Goal: Communication & Community: Answer question/provide support

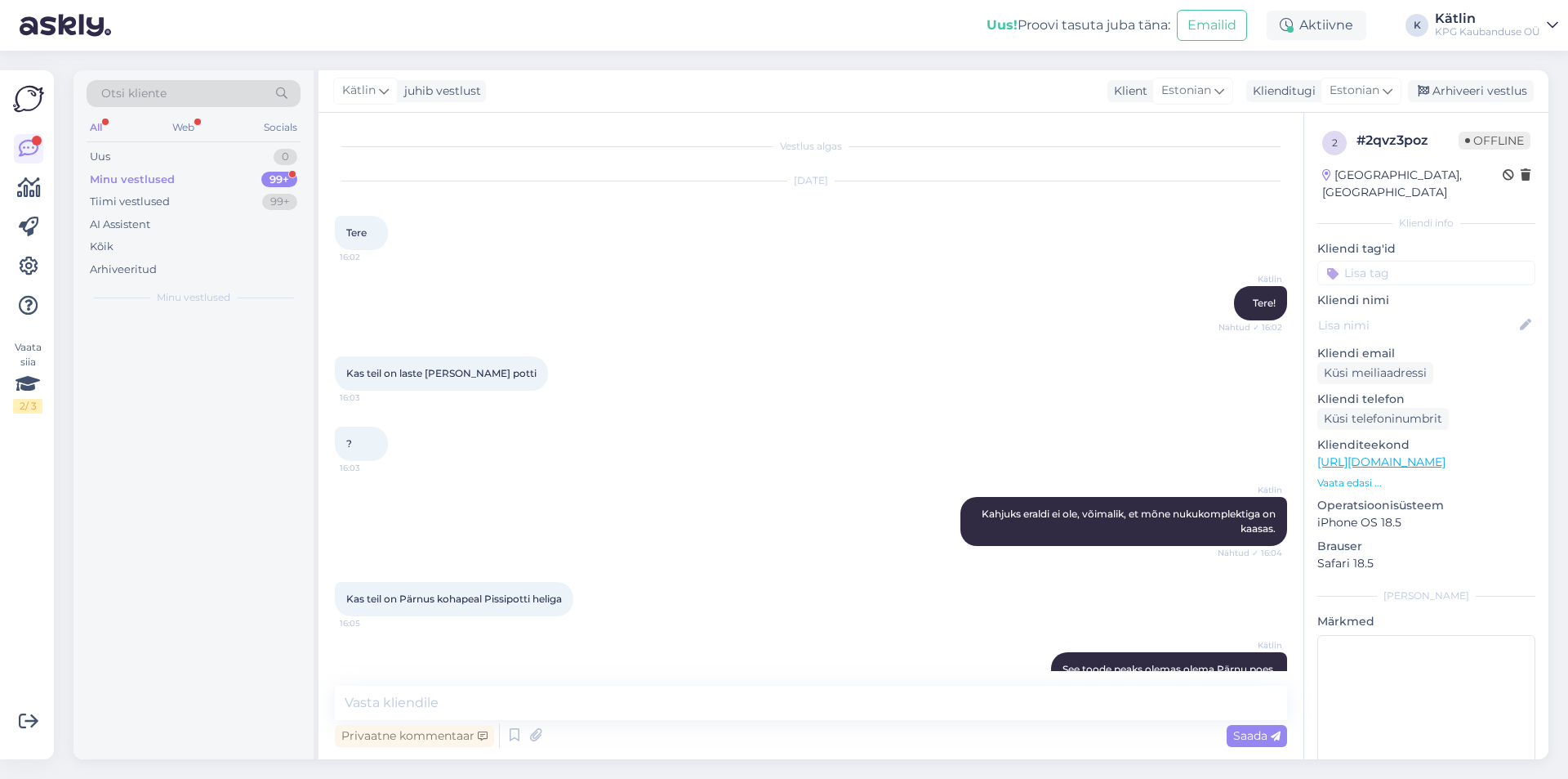
scroll to position [244, 0]
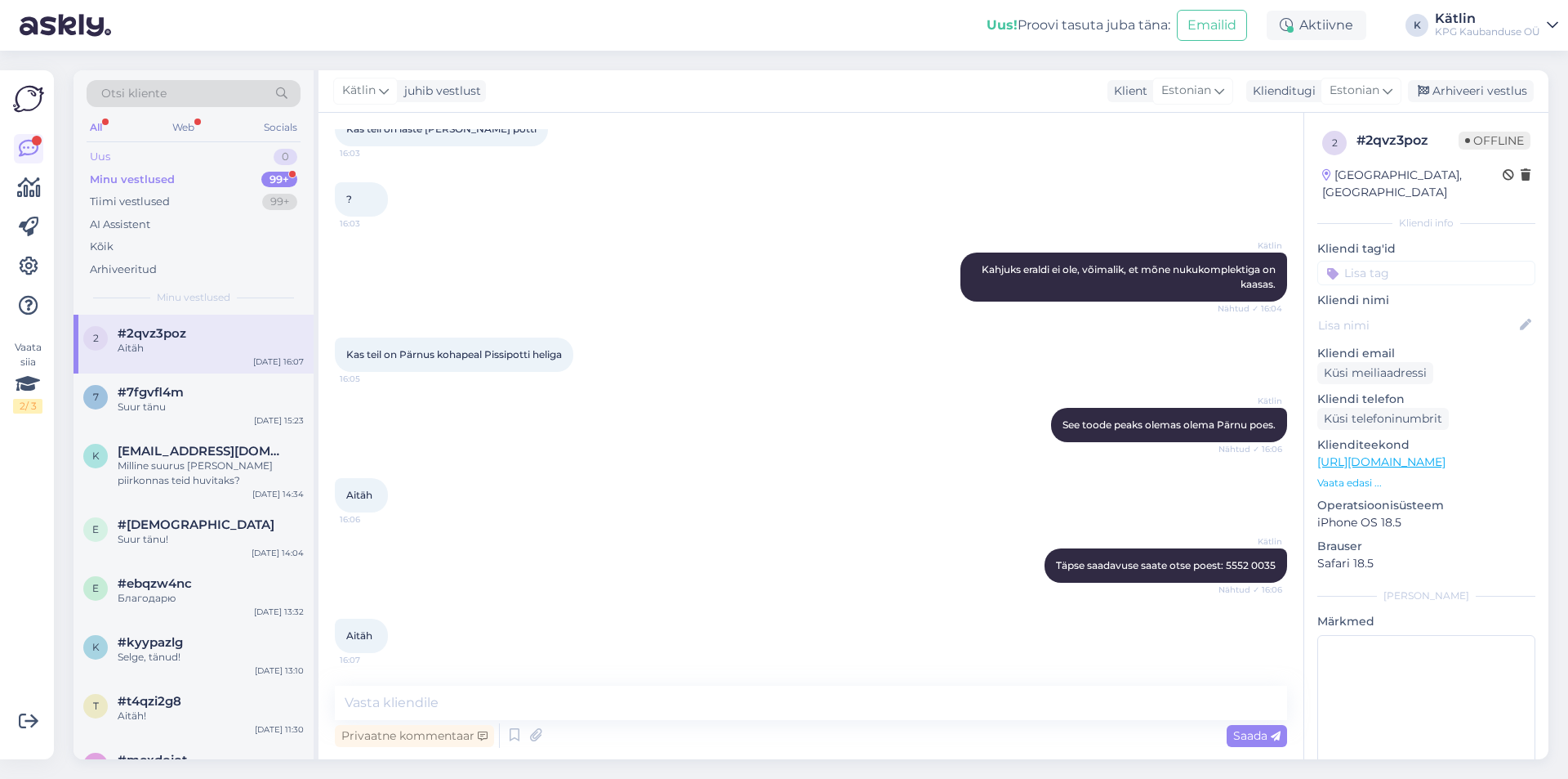
click at [142, 154] on div "Uus 0" at bounding box center [194, 156] width 214 height 23
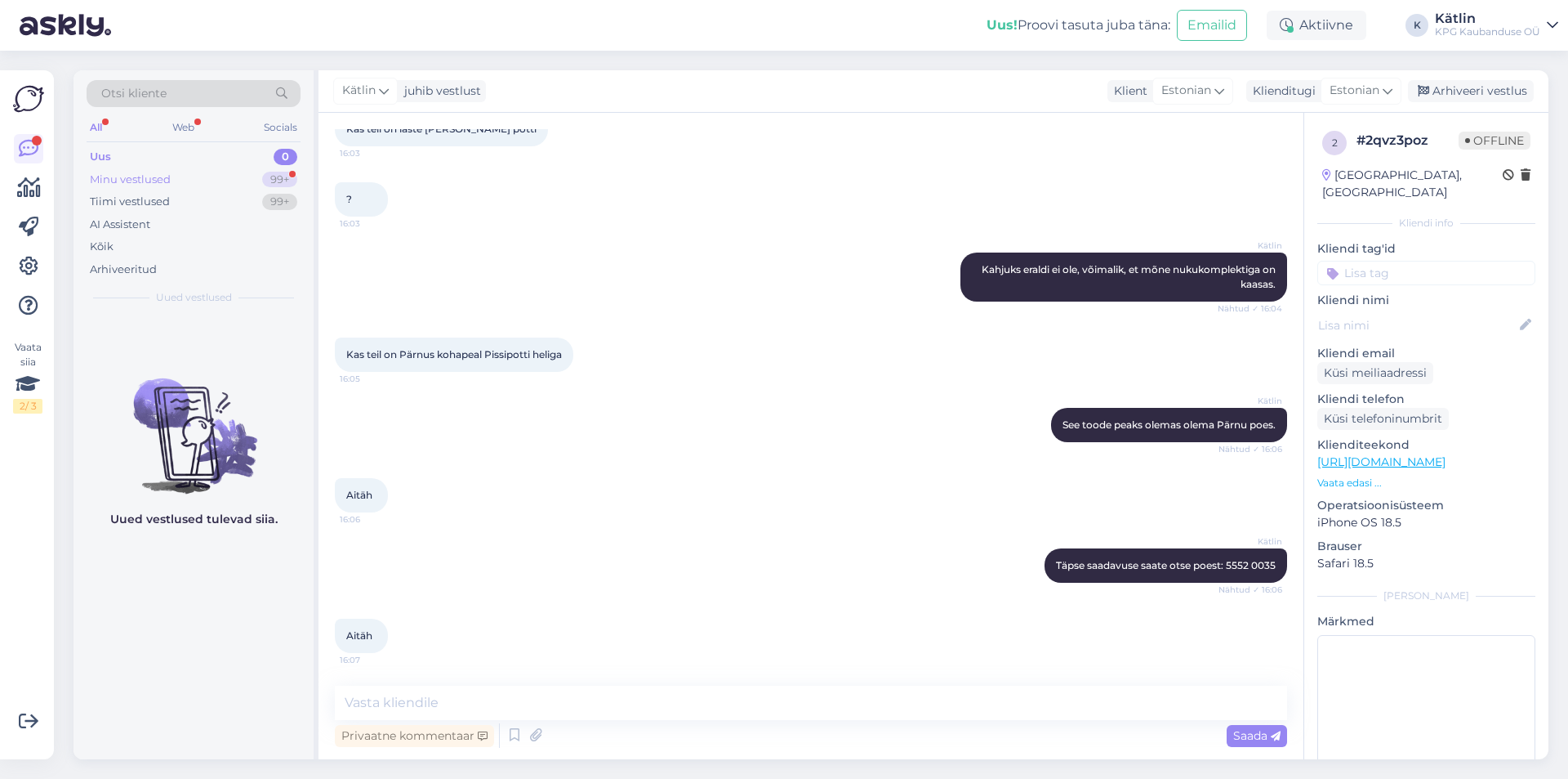
click at [151, 181] on div "Minu vestlused" at bounding box center [130, 179] width 81 height 17
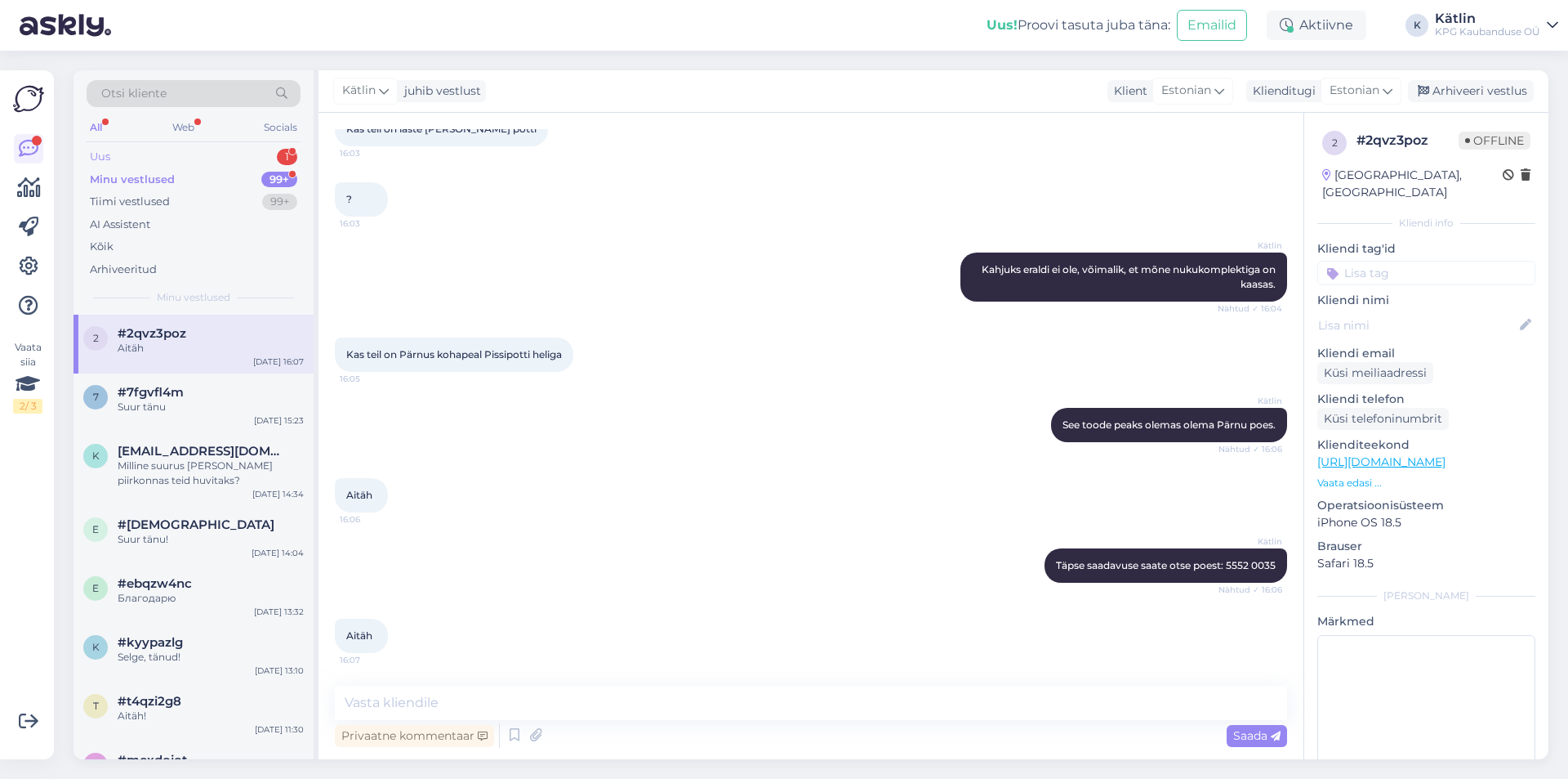
click at [152, 162] on div "Uus 1" at bounding box center [194, 156] width 214 height 23
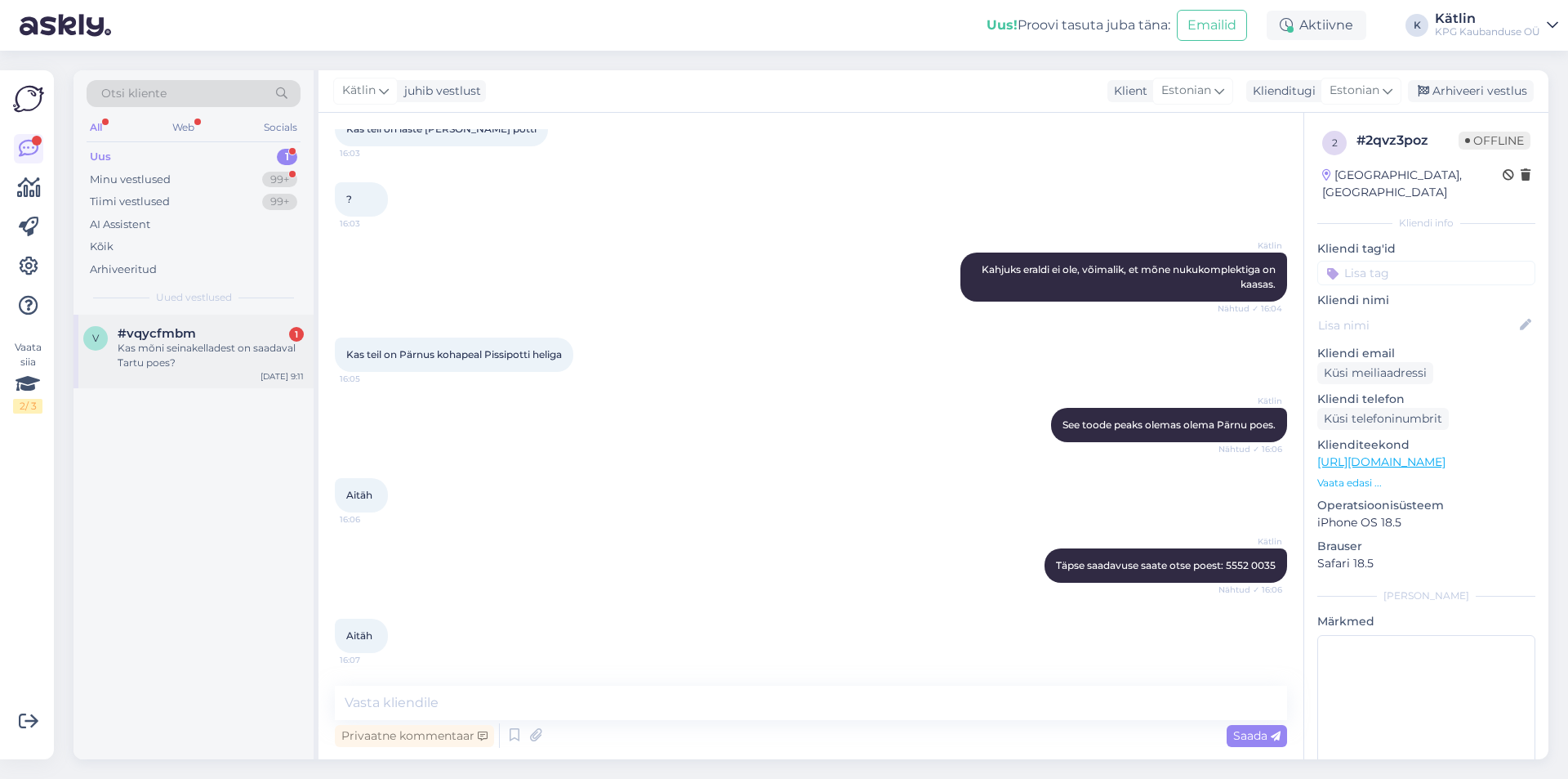
click at [229, 328] on div "#vqycfmbm 1" at bounding box center [210, 333] width 186 height 15
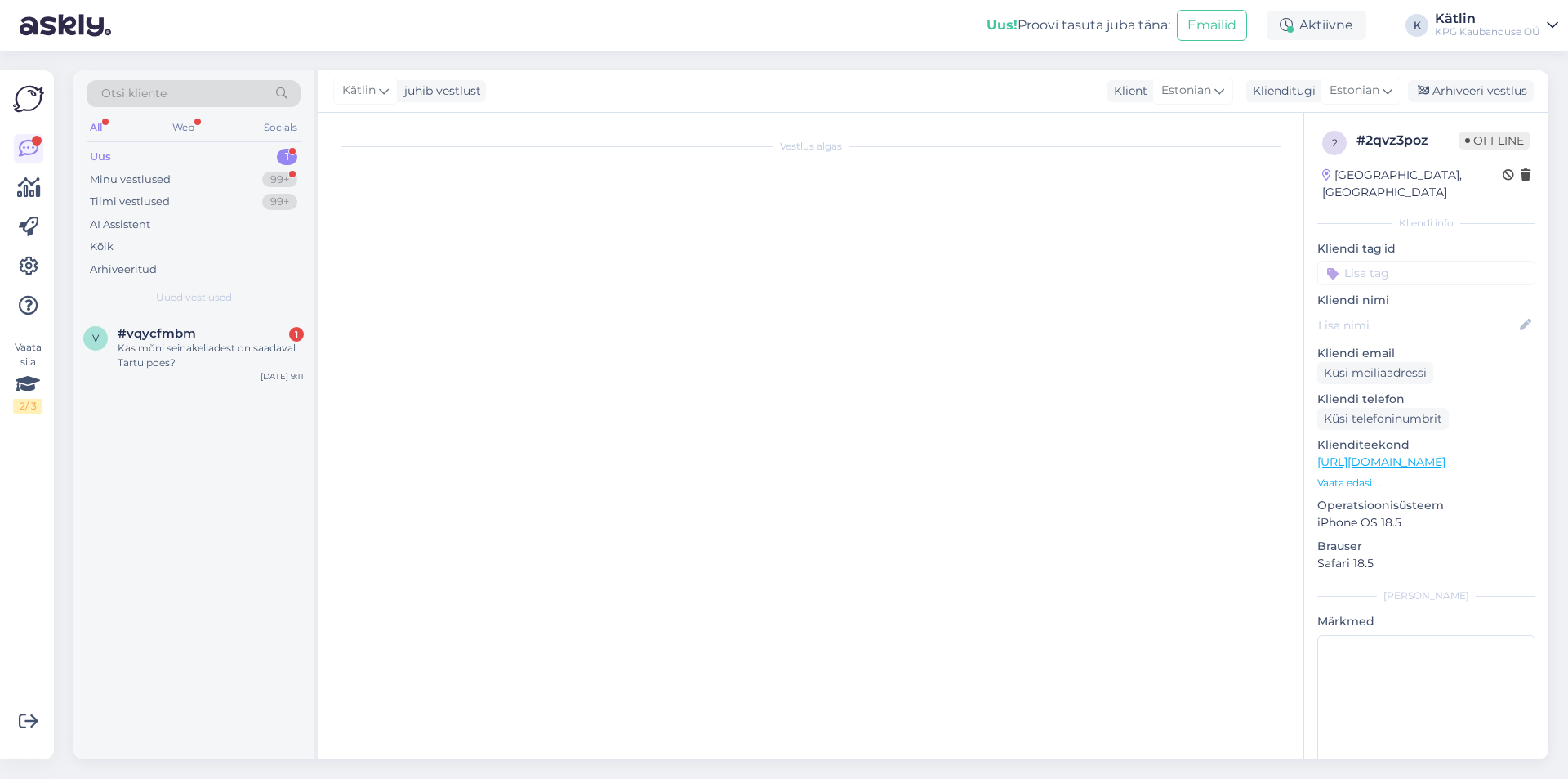
scroll to position [0, 0]
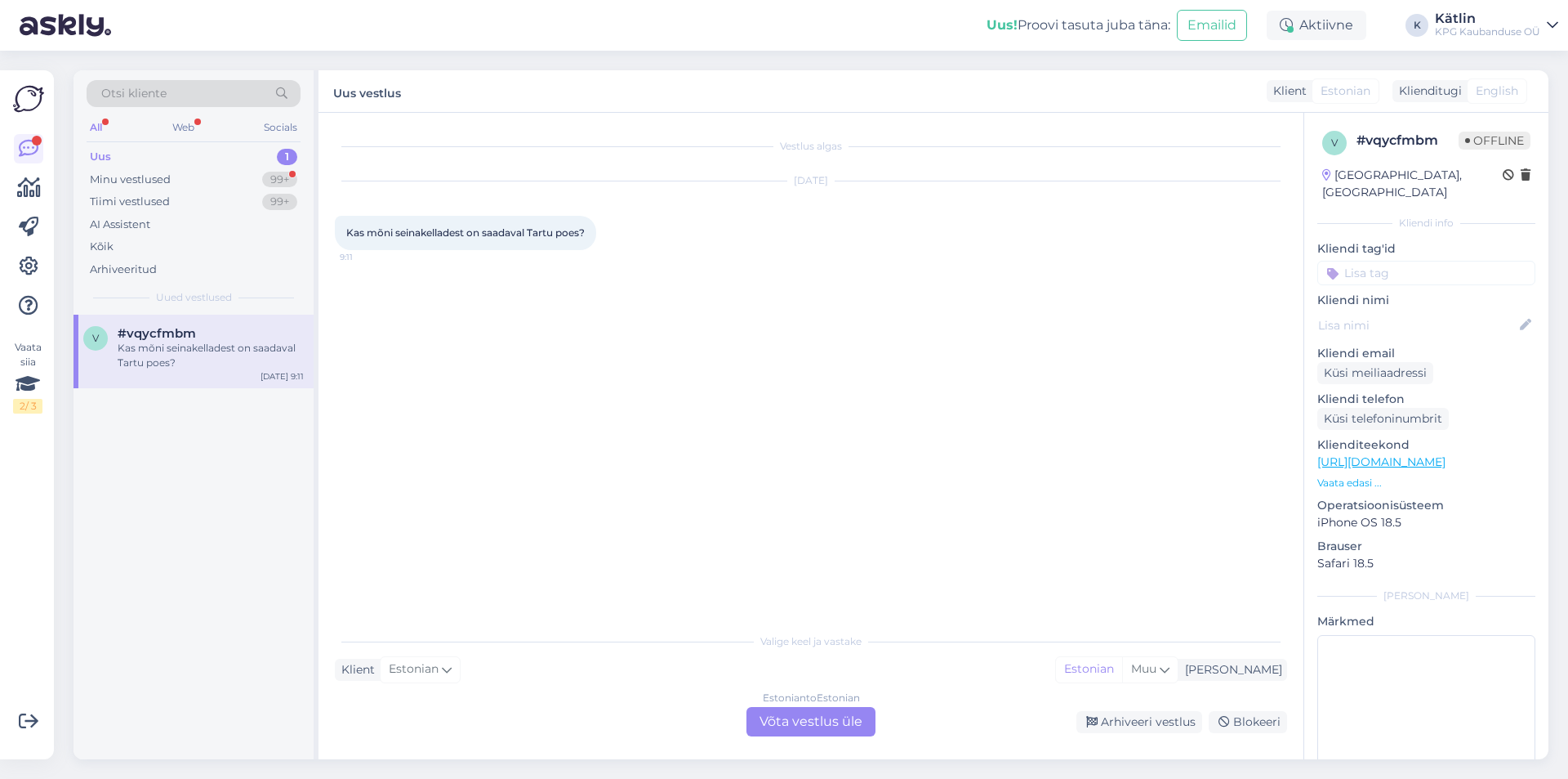
click at [804, 712] on div "Estonian to Estonian Võta vestlus üle" at bounding box center [810, 722] width 129 height 30
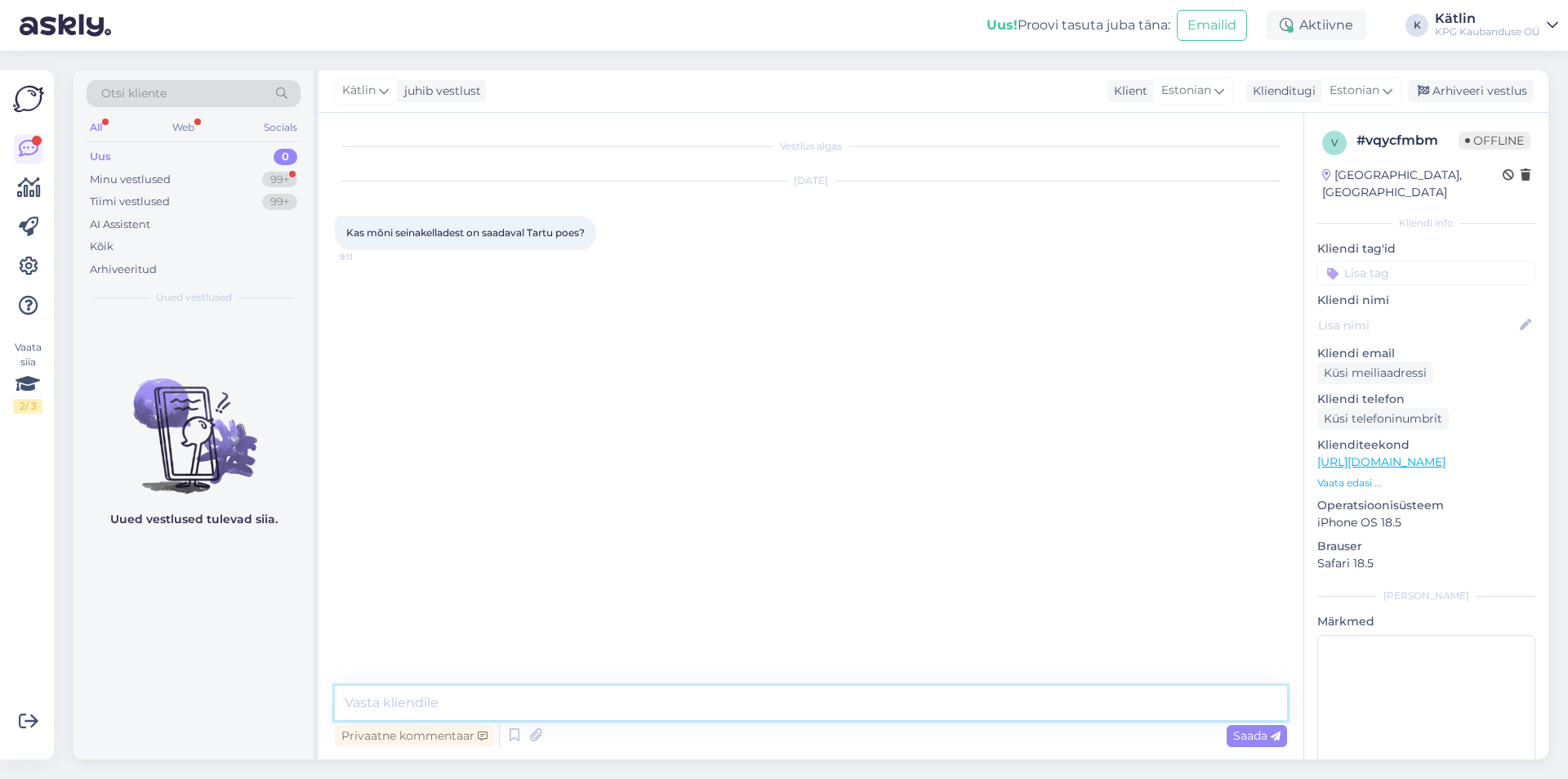
click at [781, 709] on textarea at bounding box center [811, 702] width 953 height 34
type textarea "Tere!"
click at [1366, 476] on p "Vaata edasi ..." at bounding box center [1426, 483] width 218 height 15
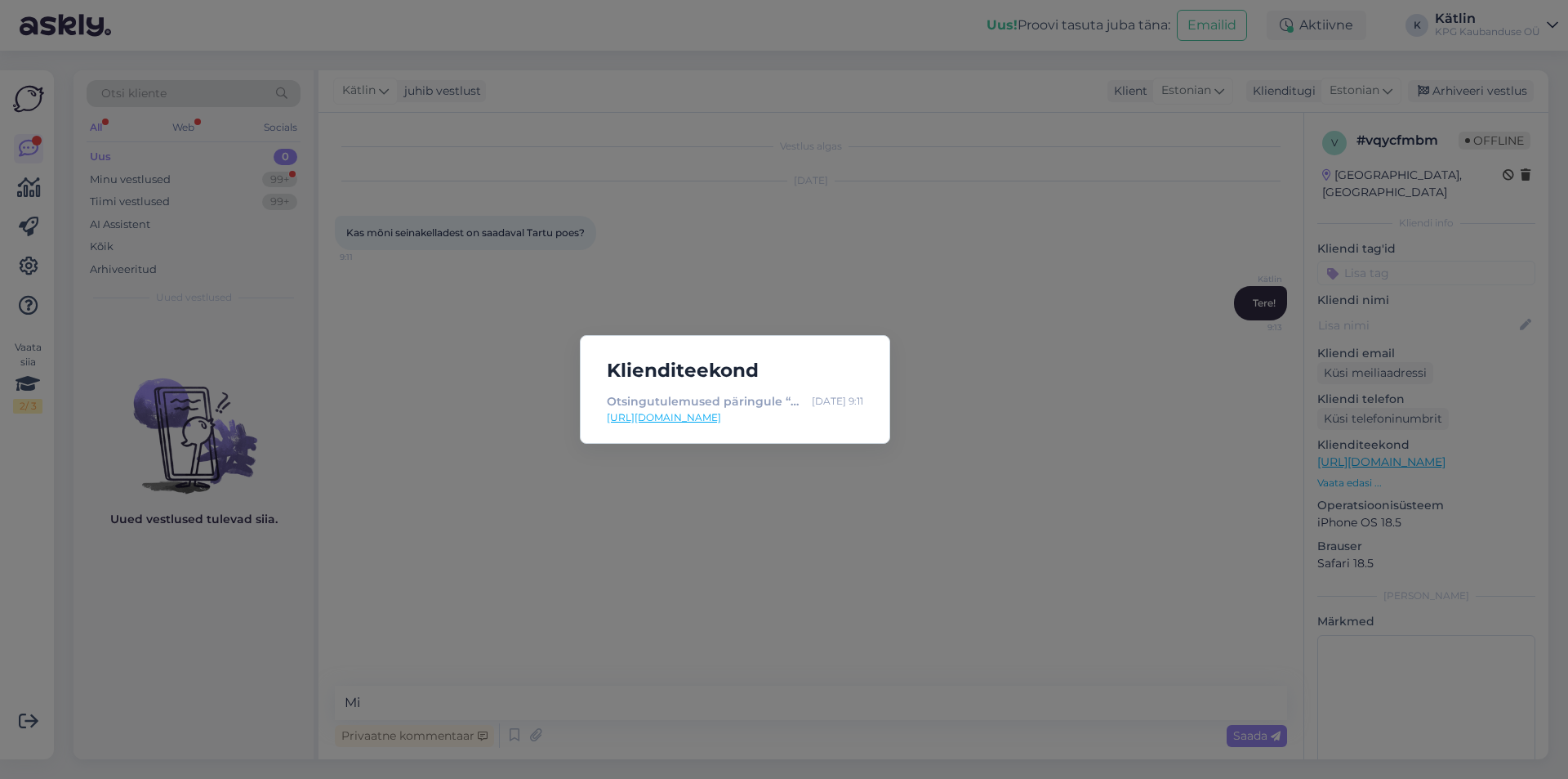
click at [895, 539] on div "Klienditeekond Otsingutulemused päringule “Seinakell” : [DATE] 9:11 [URL][DOMAI…" at bounding box center [784, 390] width 1568 height 779
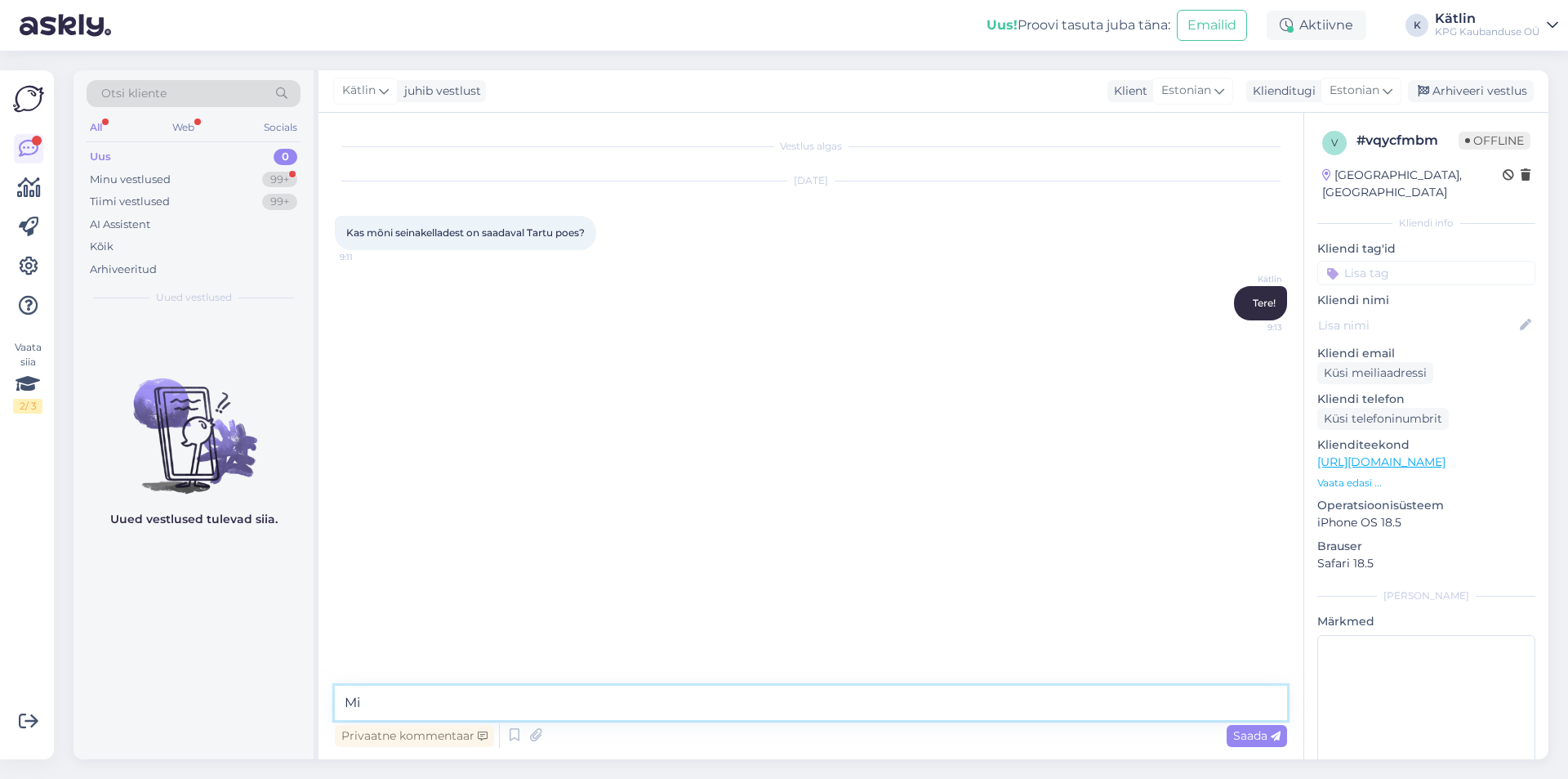
click at [505, 704] on textarea "Mi" at bounding box center [811, 702] width 953 height 34
type textarea "Mida täpsemalt mõtlete?"
click at [427, 697] on textarea "Kindlasti on seinakellad Tartu poes saadaval." at bounding box center [811, 702] width 953 height 34
click at [530, 693] on textarea "Kindlasti on valik seinakellad Tartu poes saadaval." at bounding box center [811, 702] width 953 height 34
type textarea "Kindlasti on valik seinakellasid Tartu poes saadaval."
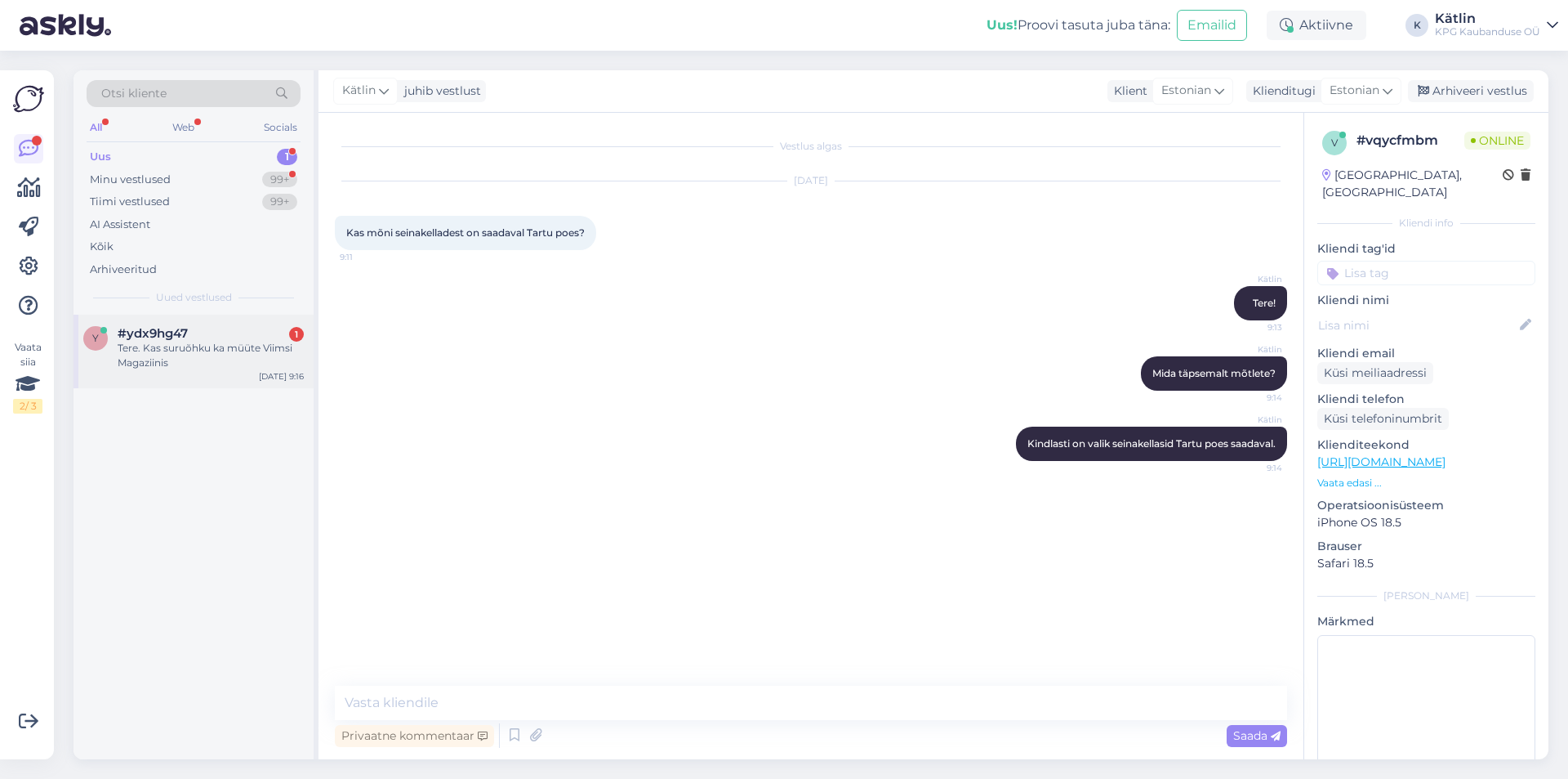
click at [257, 345] on div "Tere. Kas suruõhku ka müüte Viimsi Magaziinis" at bounding box center [210, 355] width 186 height 30
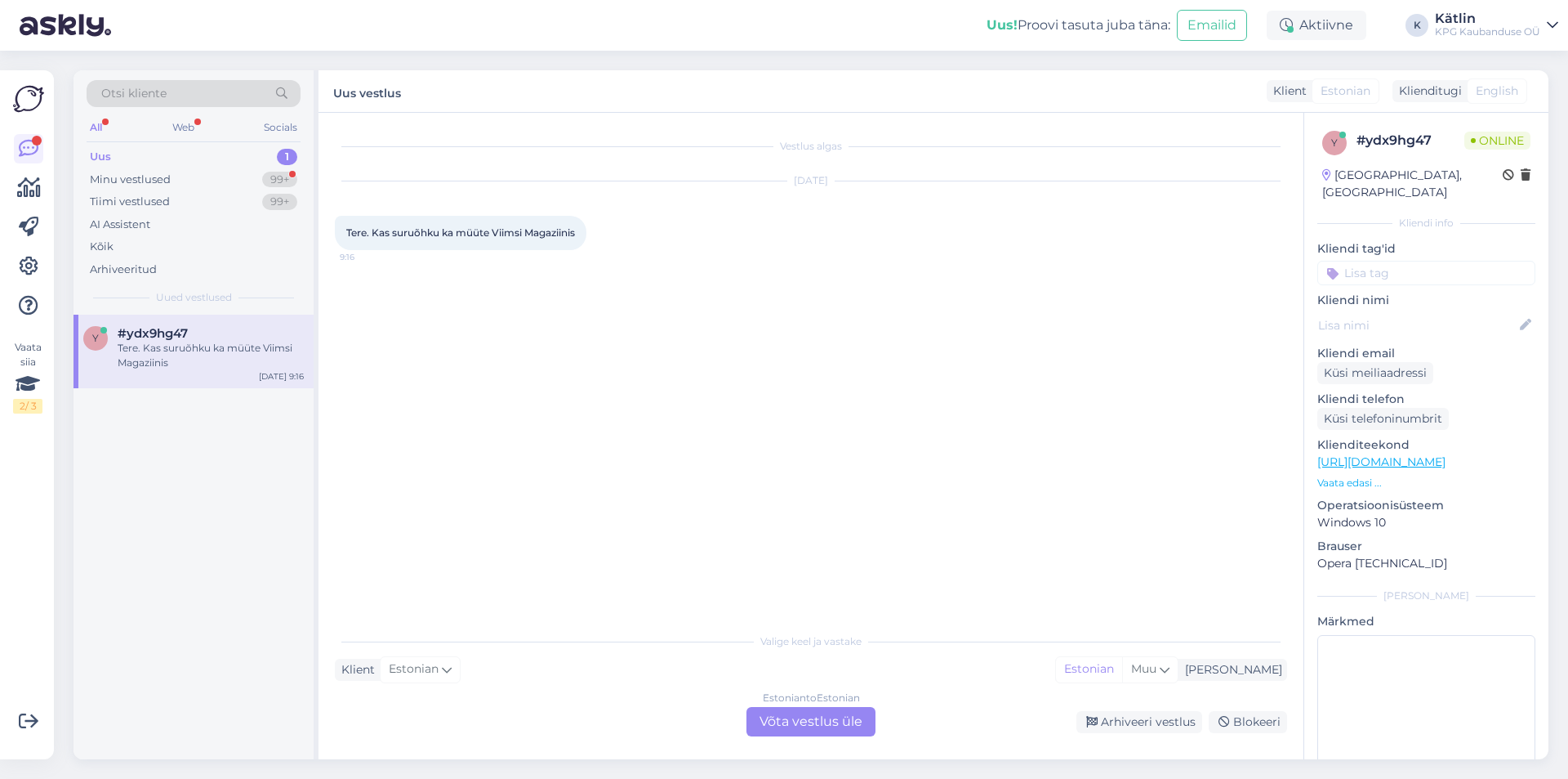
click at [771, 723] on div "Estonian to Estonian Võta vestlus üle" at bounding box center [810, 722] width 129 height 30
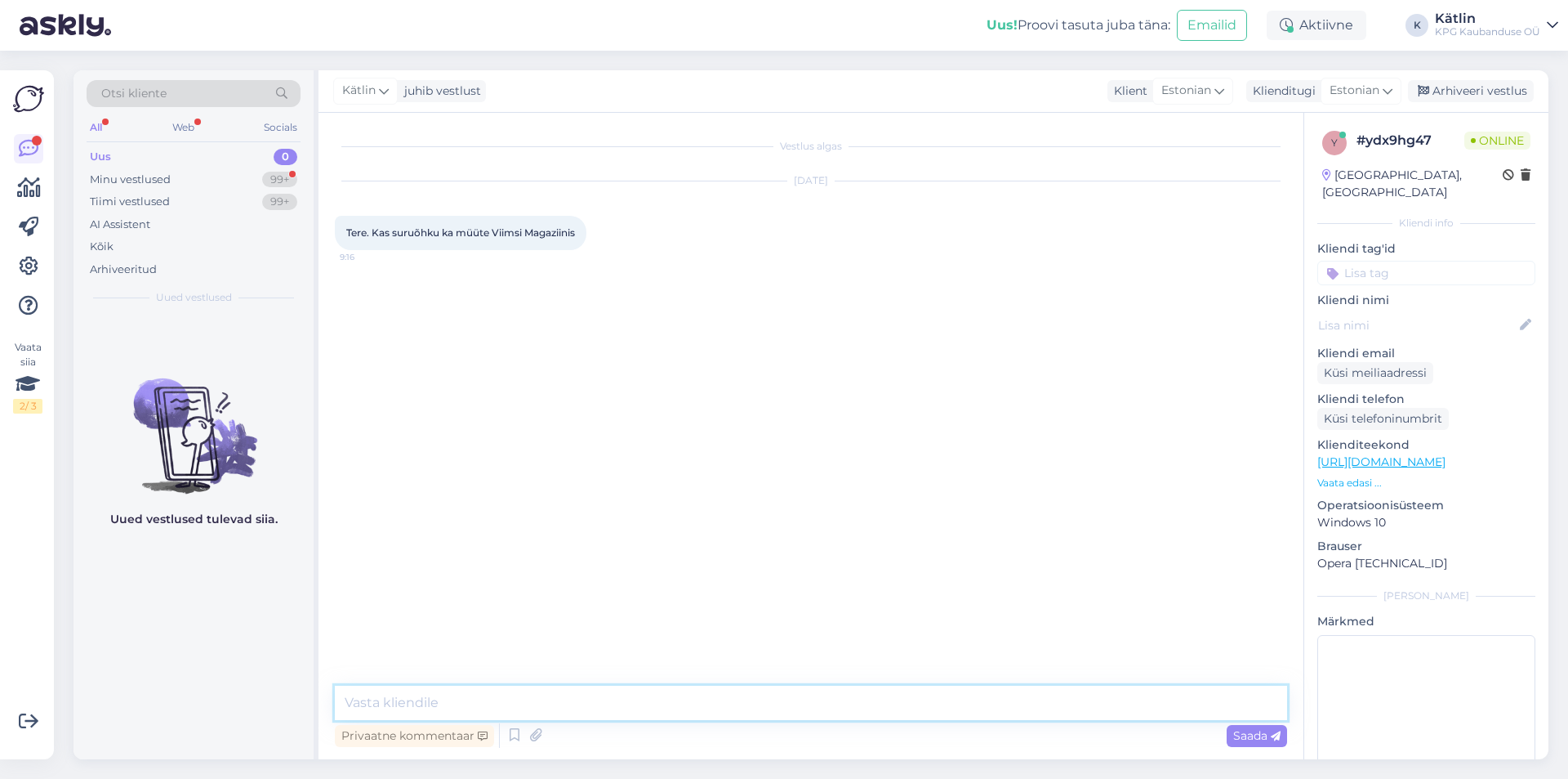
click at [756, 699] on textarea at bounding box center [811, 702] width 953 height 34
type textarea "Tere! Kahjuks otsas."
click at [513, 698] on textarea "[PERSON_NAME] seisuga ei ole kiirde tulemas." at bounding box center [811, 702] width 953 height 34
type textarea "[PERSON_NAME] seisuga ei ole juurde tulemas."
click at [622, 711] on textarea "[PERSON_NAME] seisuga ei ole juurde tulemas." at bounding box center [811, 702] width 953 height 34
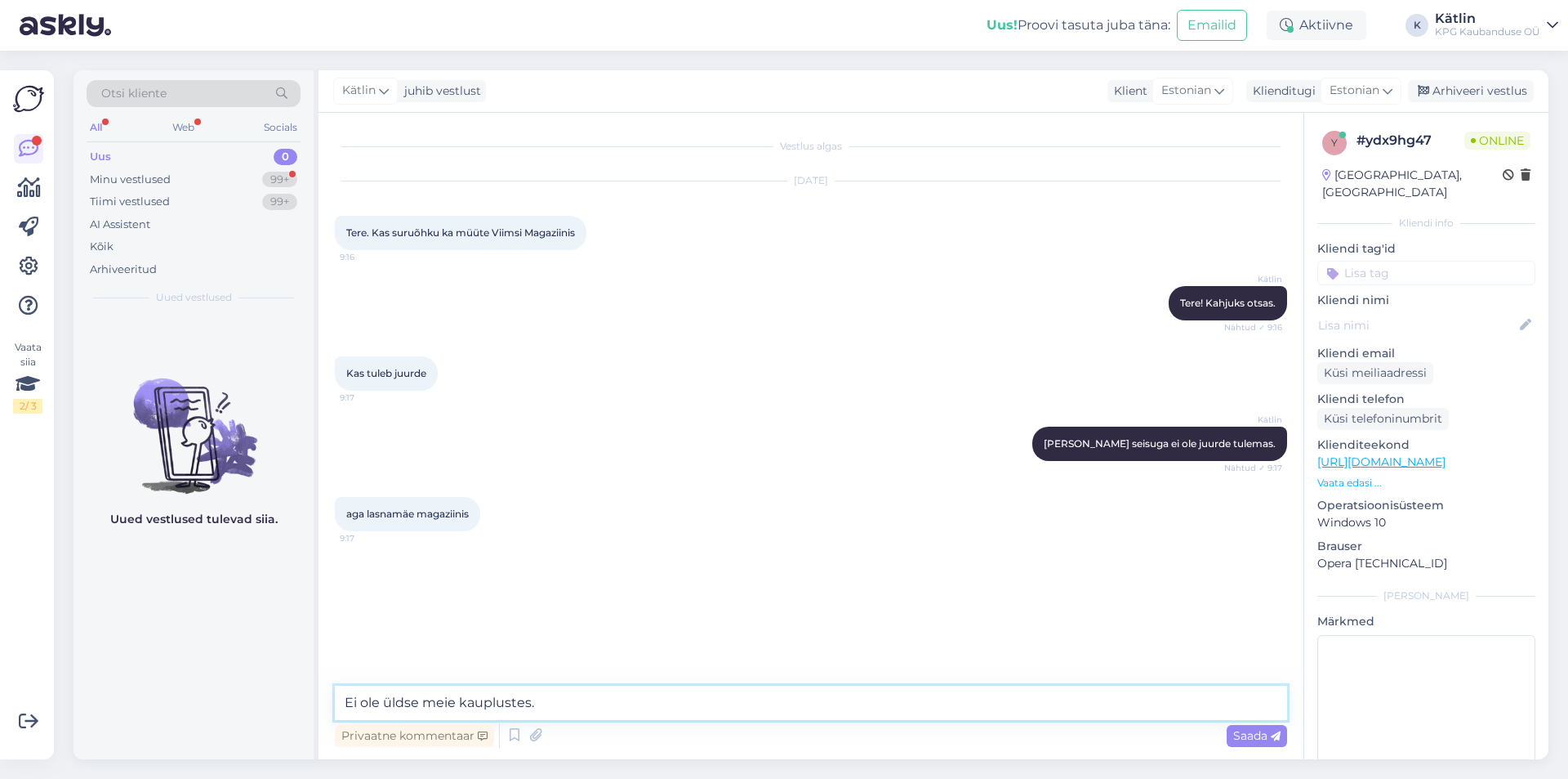
type textarea "Ei ole üldse meie kauplustes."
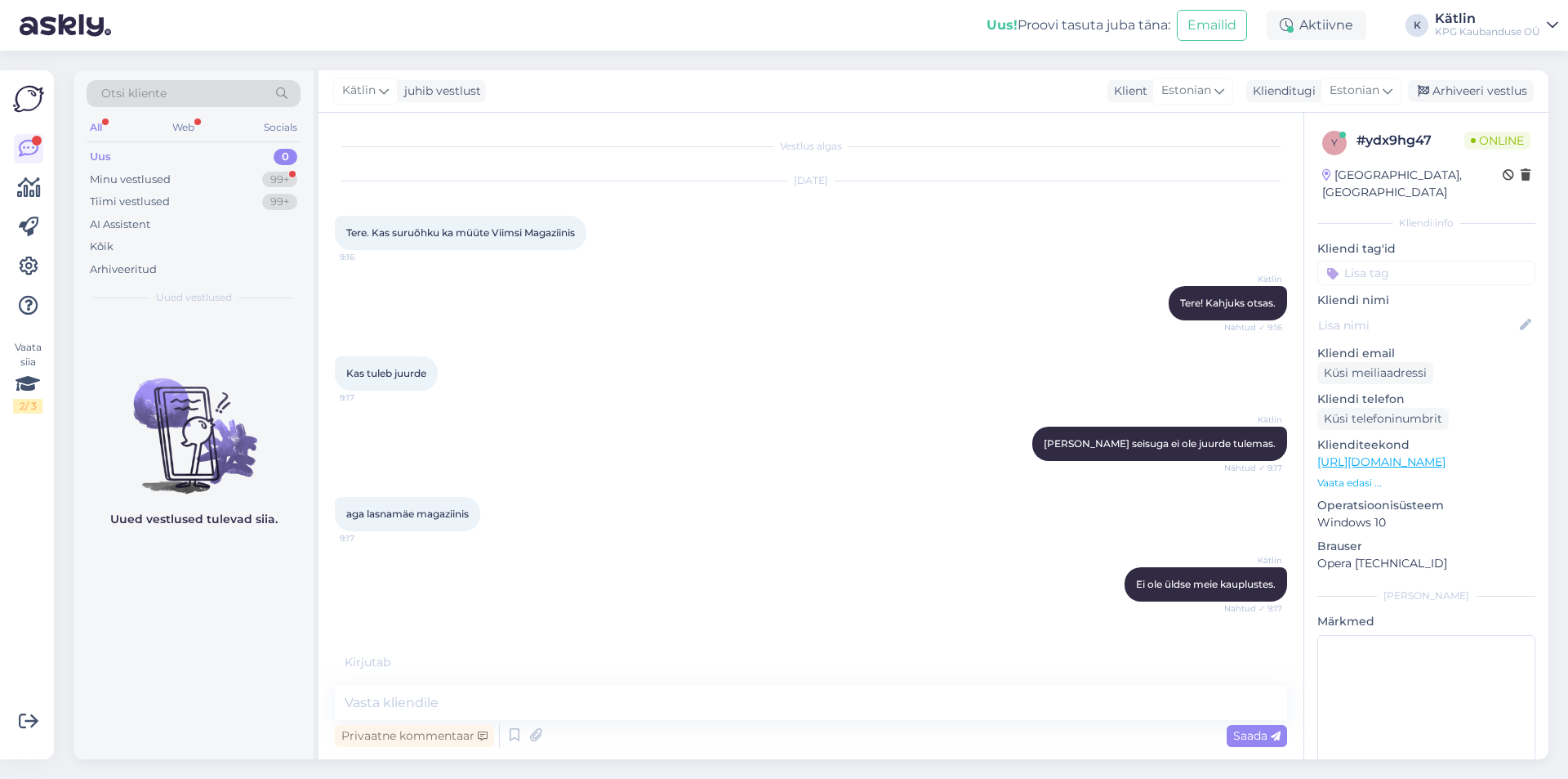
click at [1349, 476] on p "Vaata edasi ..." at bounding box center [1426, 483] width 218 height 15
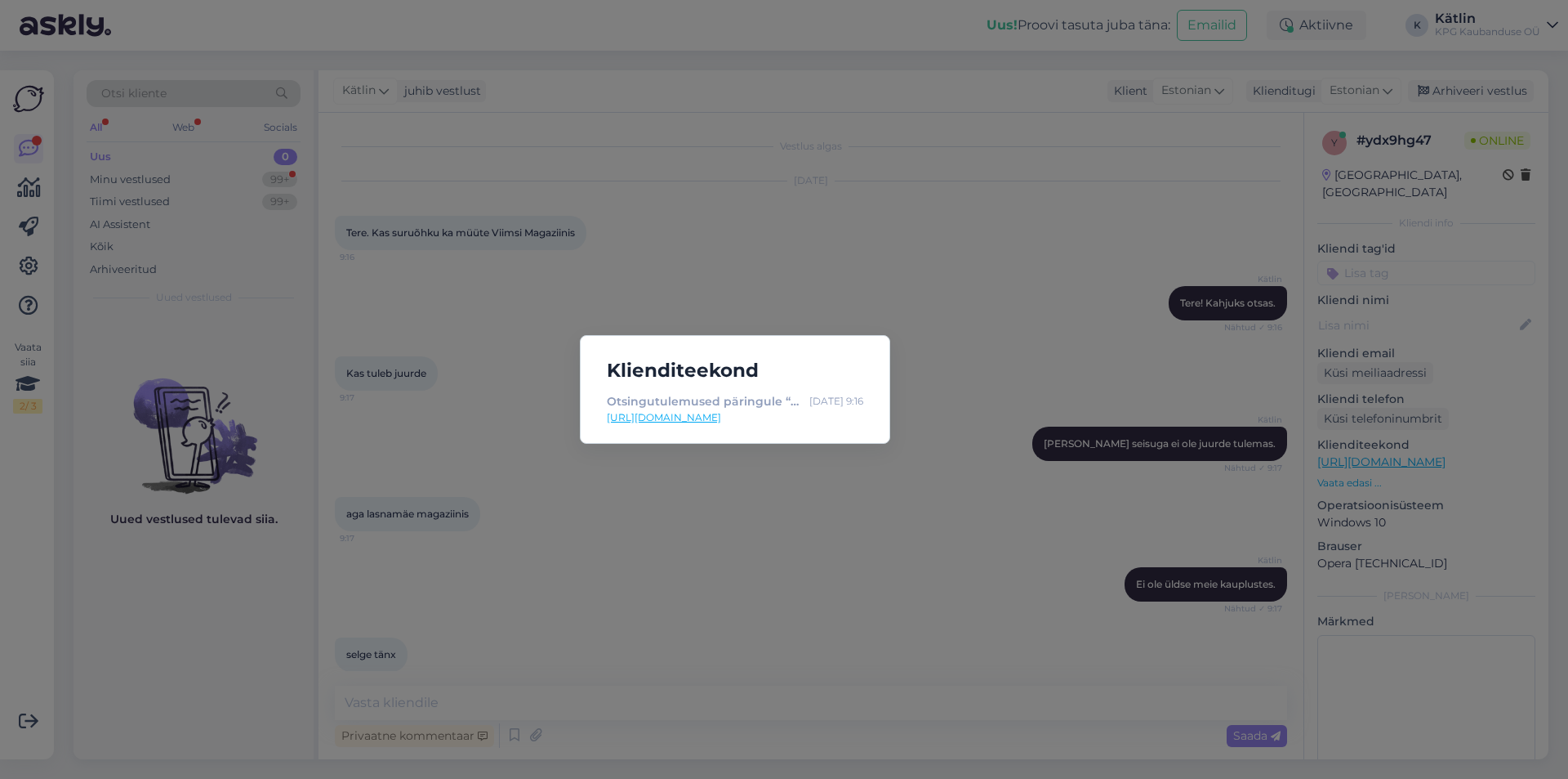
scroll to position [19, 0]
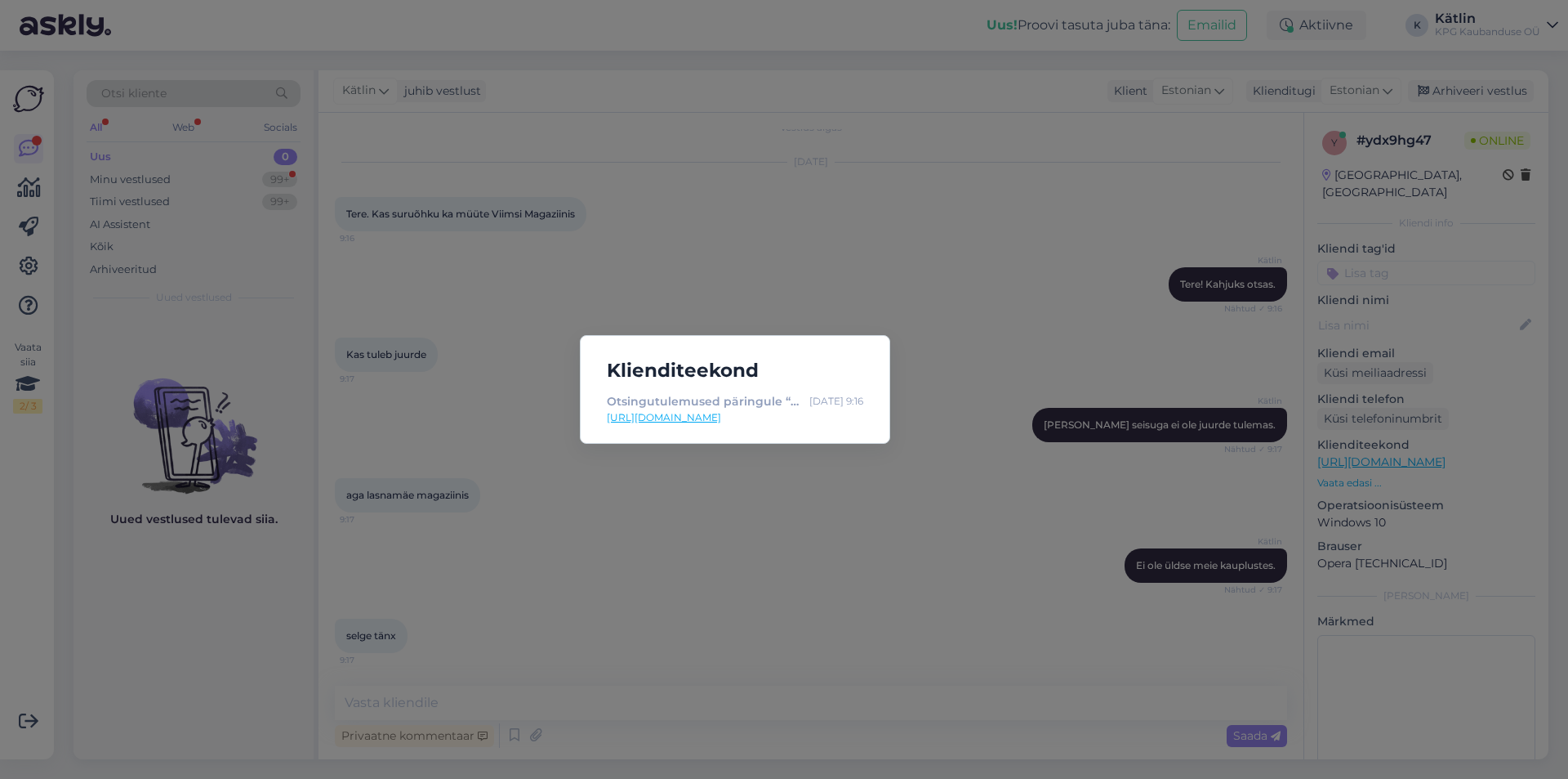
click at [950, 253] on div "Klienditeekond Otsingutulemused päringule “suruõhk” : [DATE] 9:16 [URL][DOMAIN_…" at bounding box center [784, 390] width 1568 height 779
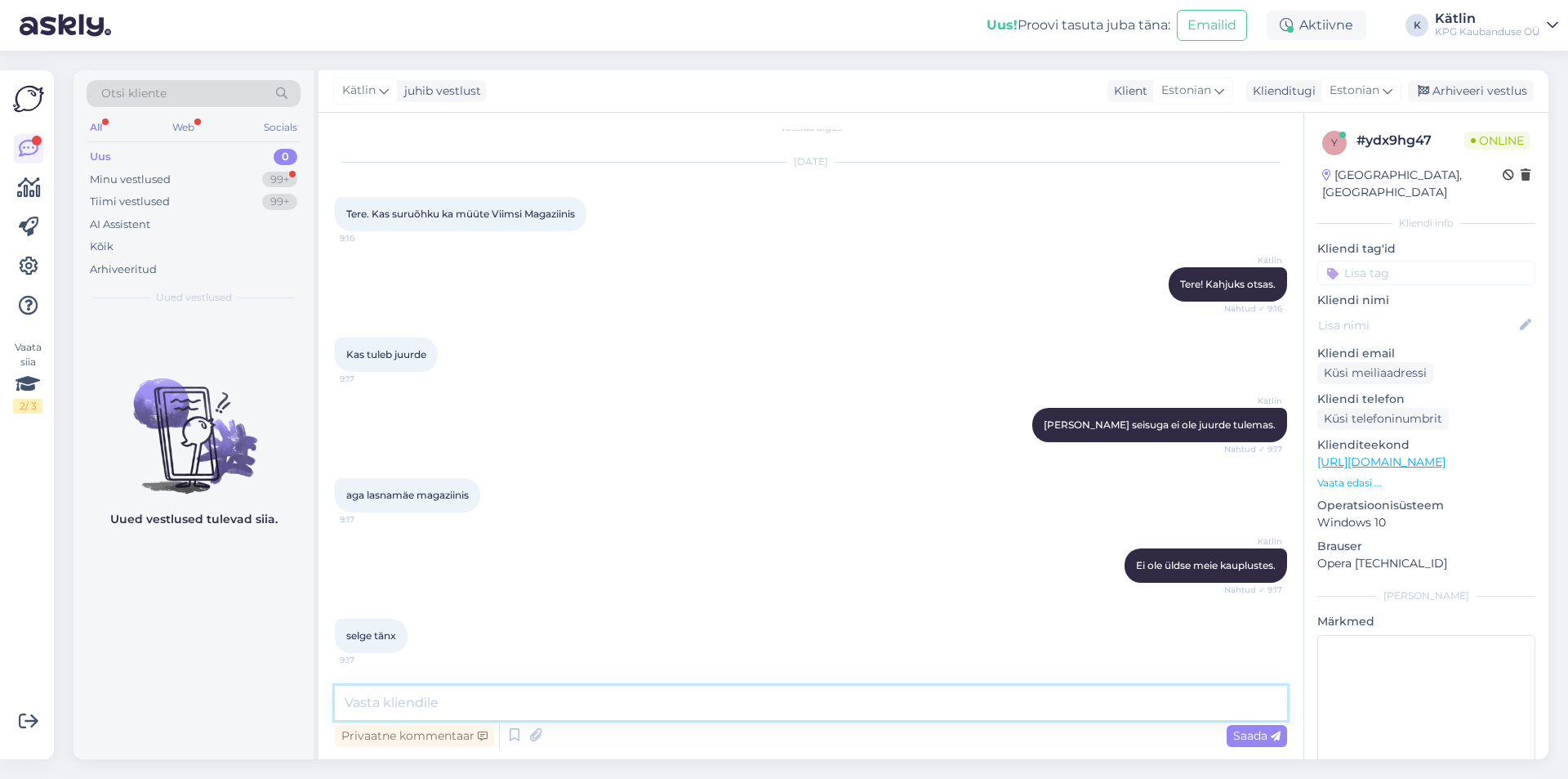
click at [466, 713] on textarea at bounding box center [811, 702] width 953 height 34
